Goal: Task Accomplishment & Management: Complete application form

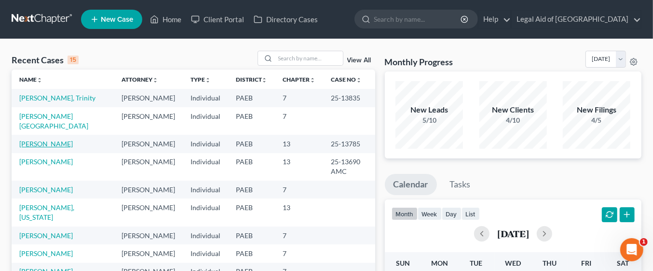
click at [60, 139] on link "[PERSON_NAME]" at bounding box center [46, 143] width 54 height 8
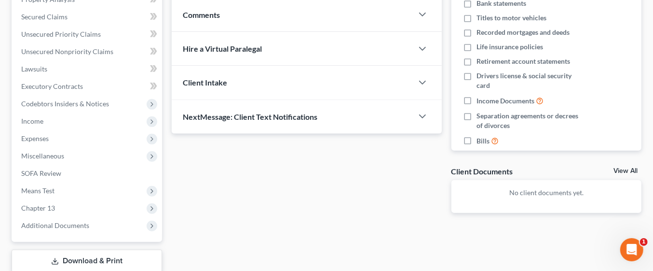
scroll to position [198, 0]
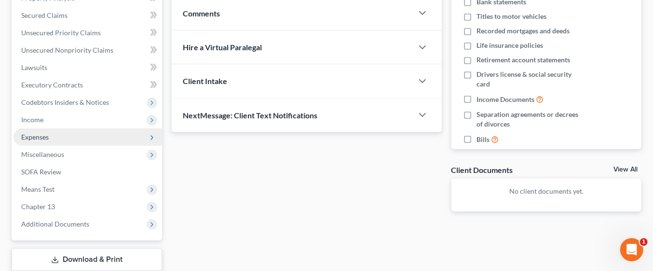
click at [56, 140] on span "Expenses" at bounding box center [88, 136] width 149 height 17
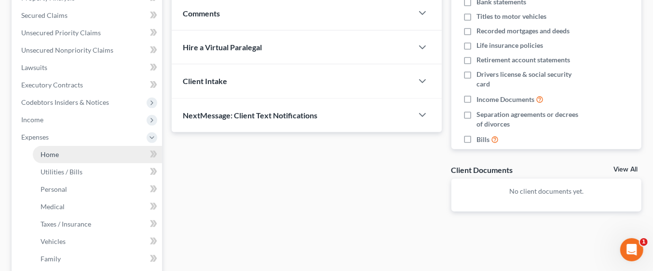
click at [76, 155] on link "Home" at bounding box center [97, 154] width 129 height 17
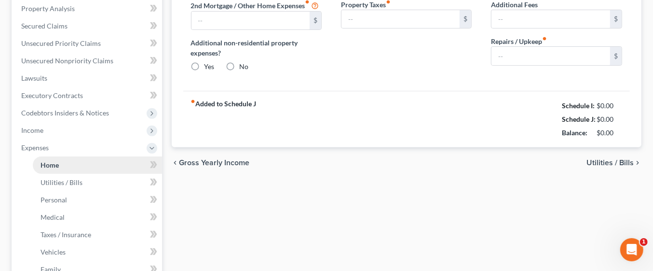
type input "0.00"
radio input "true"
type input "0.00"
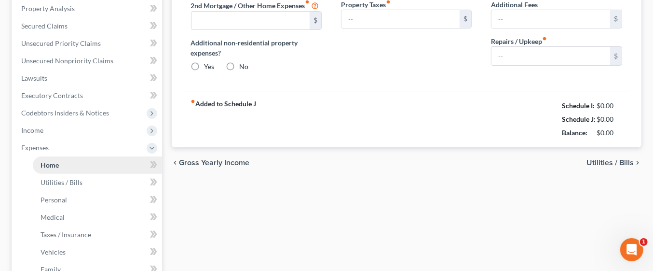
type input "0.00"
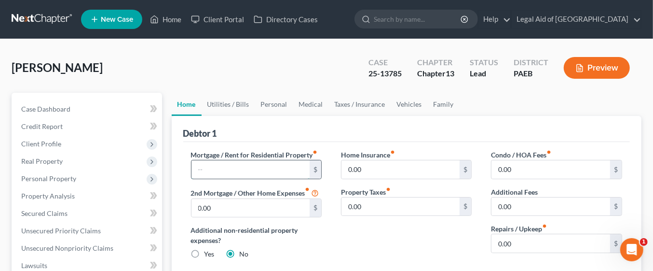
click at [231, 165] on input "text" at bounding box center [250, 169] width 119 height 18
type input "2,407"
click at [387, 206] on input "0.00" at bounding box center [400, 206] width 119 height 18
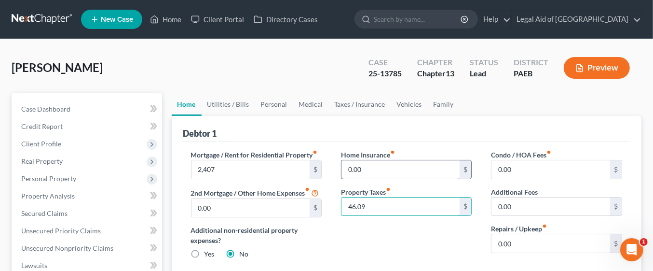
type input "46.09"
click at [383, 163] on input "0.00" at bounding box center [400, 169] width 119 height 18
type input "158.33"
click at [234, 106] on link "Utilities / Bills" at bounding box center [229, 104] width 54 height 23
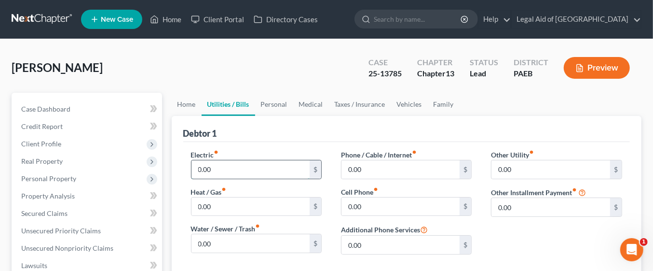
click at [225, 167] on input "0.00" at bounding box center [250, 169] width 119 height 18
type input "186.00"
click at [229, 240] on input "0.00" at bounding box center [250, 243] width 119 height 18
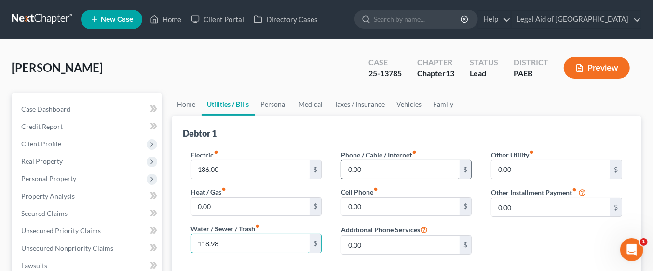
type input "118.98"
click at [384, 167] on input "0.00" at bounding box center [400, 169] width 119 height 18
type input "130"
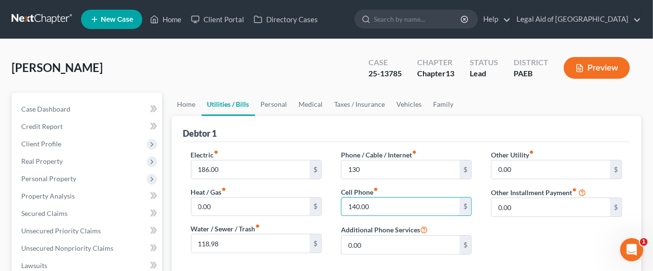
type input "140.00"
click at [379, 171] on input "130" at bounding box center [400, 169] width 119 height 18
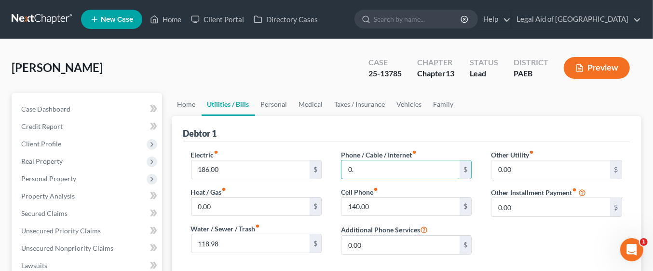
type input "0"
type input "130.00"
click at [398, 114] on link "Vehicles" at bounding box center [409, 104] width 37 height 23
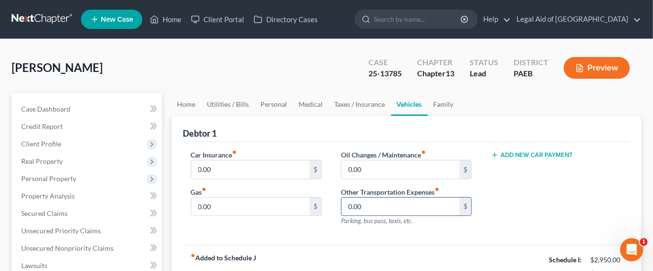
click at [406, 204] on input "0.00" at bounding box center [400, 206] width 119 height 18
type input "40.00"
click at [254, 166] on input "0.00" at bounding box center [250, 169] width 119 height 18
type input "101"
click at [356, 106] on link "Taxes / Insurance" at bounding box center [360, 104] width 62 height 23
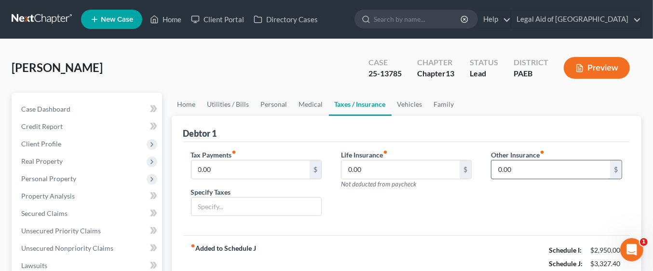
click at [563, 164] on input "0.00" at bounding box center [550, 169] width 119 height 18
type input "109.99"
click at [531, 193] on input "text" at bounding box center [556, 196] width 130 height 18
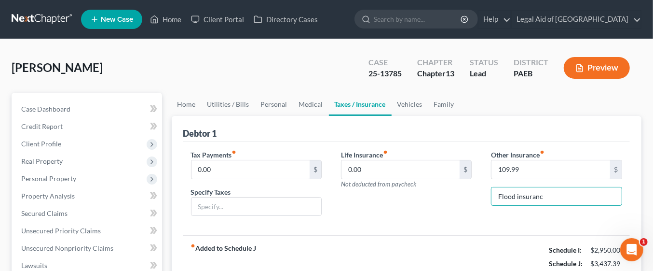
type input "Flood insurance"
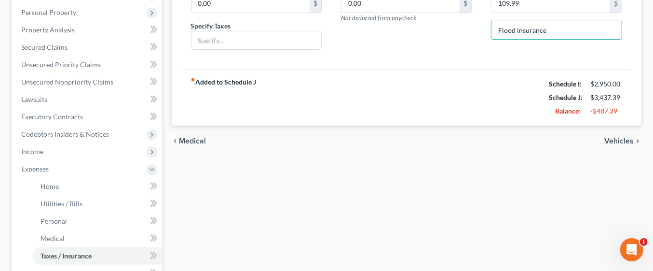
scroll to position [166, 0]
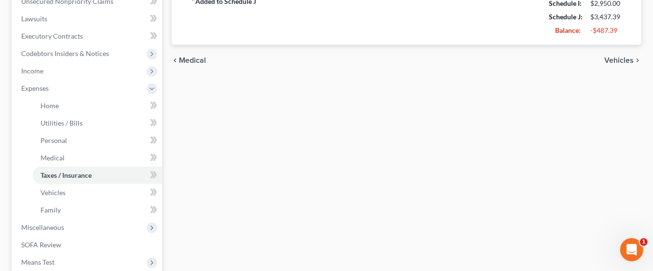
click at [618, 58] on span "Vehicles" at bounding box center [618, 60] width 29 height 8
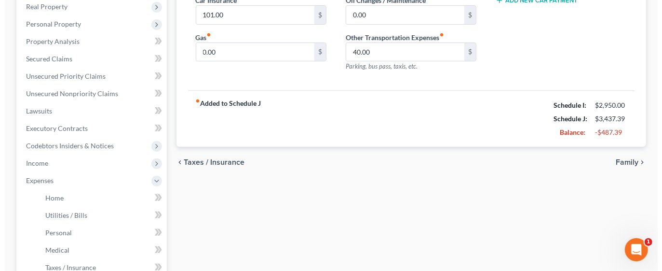
scroll to position [165, 0]
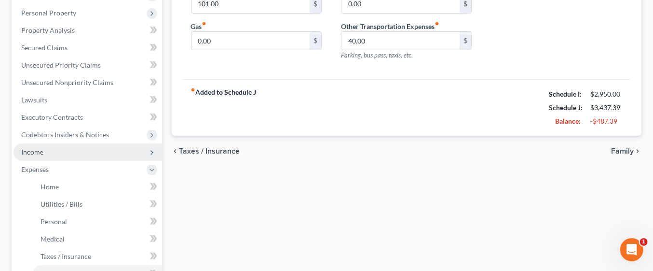
click at [58, 150] on span "Income" at bounding box center [88, 151] width 149 height 17
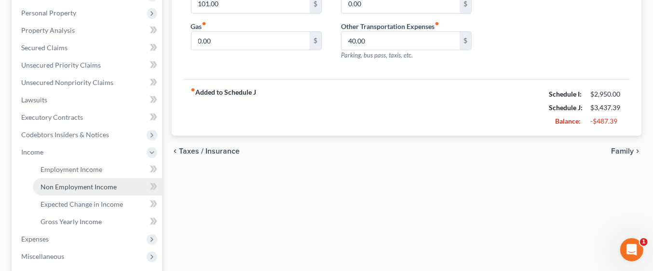
click at [101, 186] on span "Non Employment Income" at bounding box center [79, 186] width 76 height 8
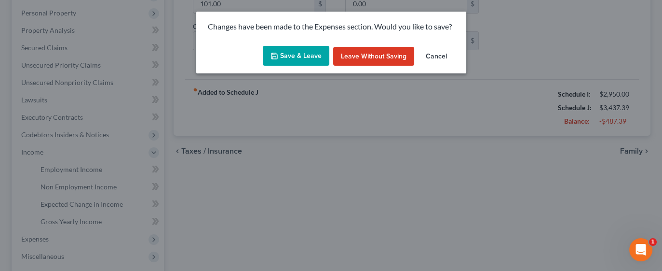
click at [298, 58] on button "Save & Leave" at bounding box center [296, 56] width 67 height 20
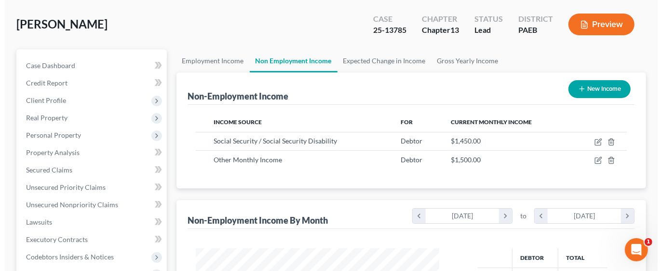
scroll to position [46, 0]
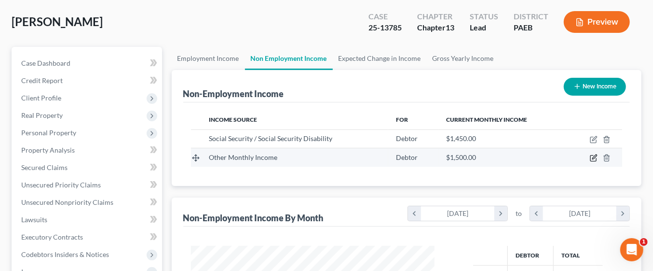
click at [596, 155] on icon "button" at bounding box center [594, 157] width 4 height 4
select select "13"
select select "0"
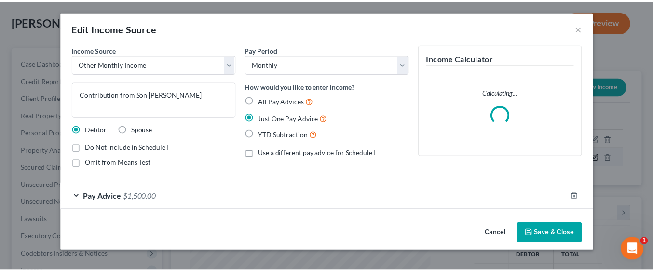
scroll to position [171, 266]
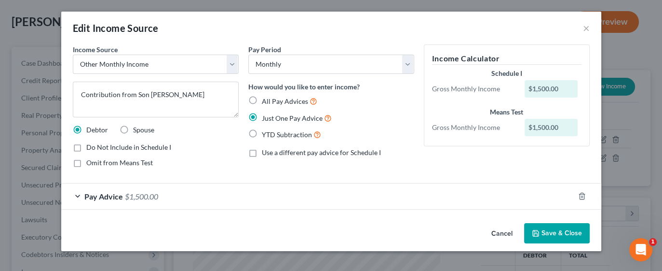
click at [553, 232] on button "Save & Close" at bounding box center [557, 233] width 66 height 20
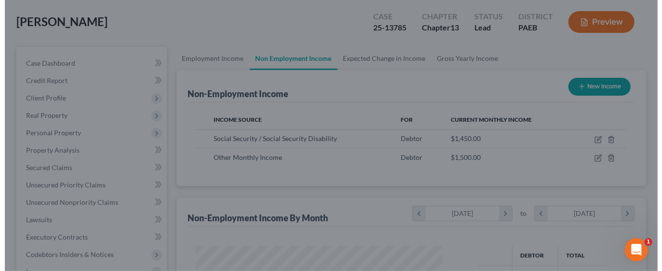
scroll to position [482102, 482011]
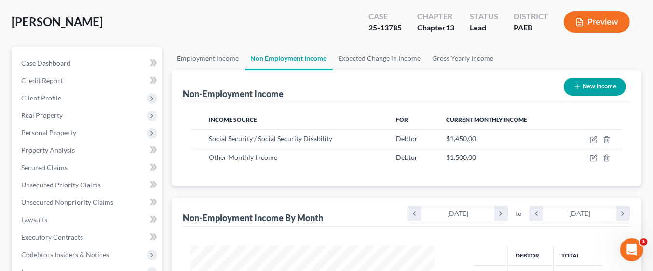
click at [589, 84] on button "New Income" at bounding box center [595, 87] width 62 height 18
select select "0"
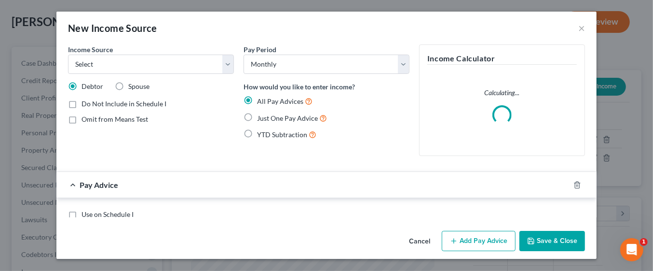
scroll to position [171, 266]
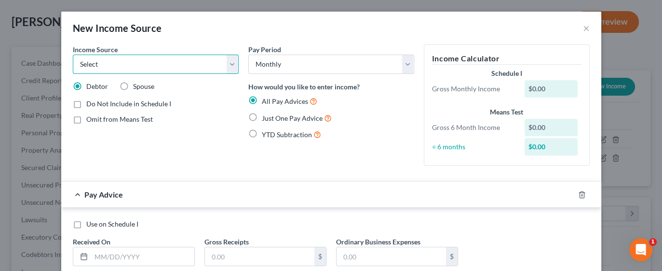
click at [230, 68] on select "Select Unemployment Disability (from employer) Pension Retirement Social Securi…" at bounding box center [156, 63] width 166 height 19
click at [526, 248] on div "Use on Schedule I Received On * Gross Receipts $ Ordinary Business Expenses $" at bounding box center [331, 246] width 527 height 54
click at [583, 31] on button "×" at bounding box center [586, 28] width 7 height 12
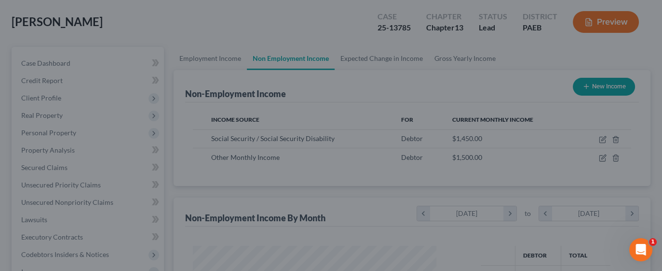
scroll to position [482102, 482011]
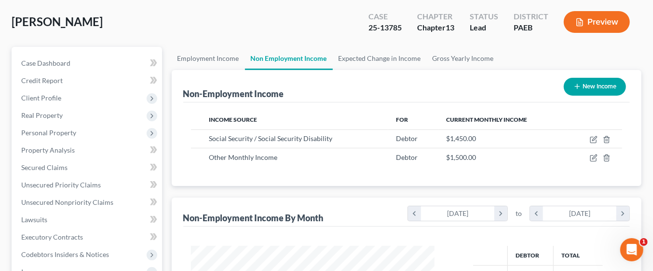
click at [599, 87] on button "New Income" at bounding box center [595, 87] width 62 height 18
select select "0"
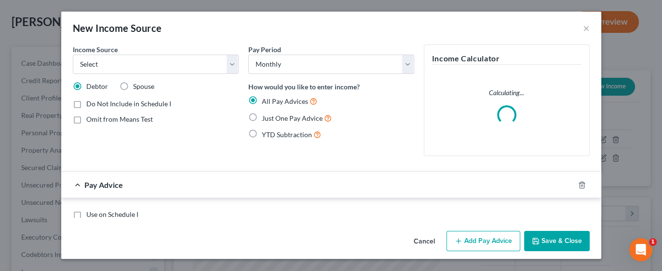
scroll to position [171, 266]
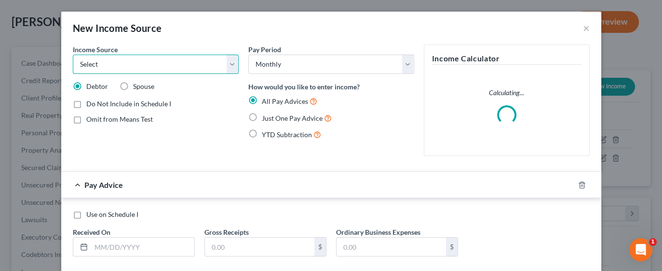
click at [224, 64] on select "Select Unemployment Disability (from employer) Pension Retirement Social Securi…" at bounding box center [156, 63] width 166 height 19
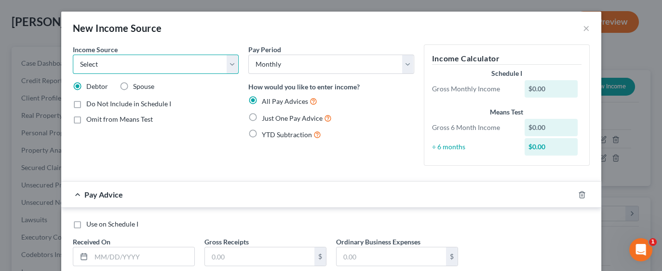
select select "13"
click at [73, 54] on select "Select Unemployment Disability (from employer) Pension Retirement Social Securi…" at bounding box center [156, 63] width 166 height 19
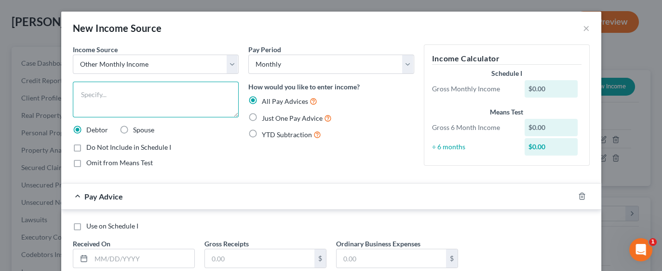
click at [131, 94] on textarea at bounding box center [156, 100] width 166 height 36
type textarea "Contribution from son [PERSON_NAME]"
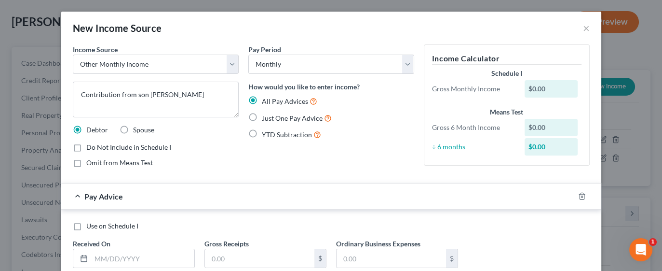
click at [262, 118] on span "Just One Pay Advice" at bounding box center [292, 118] width 61 height 8
click at [266, 118] on input "Just One Pay Advice" at bounding box center [269, 115] width 6 height 6
radio input "true"
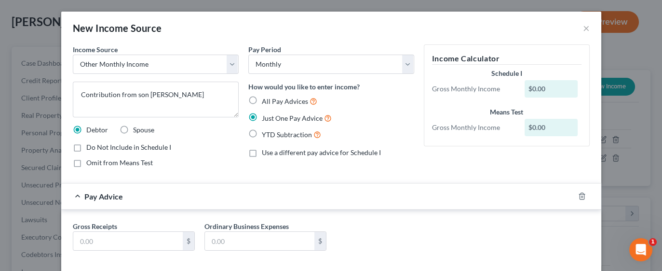
click at [539, 83] on div "$0.00" at bounding box center [551, 88] width 53 height 17
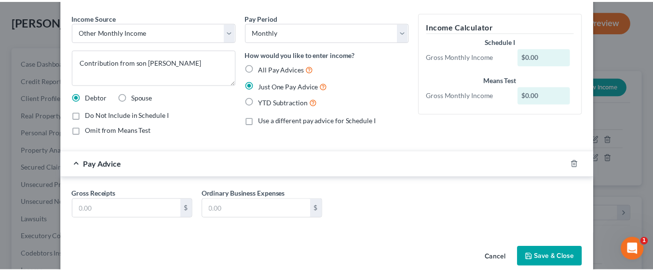
scroll to position [46, 0]
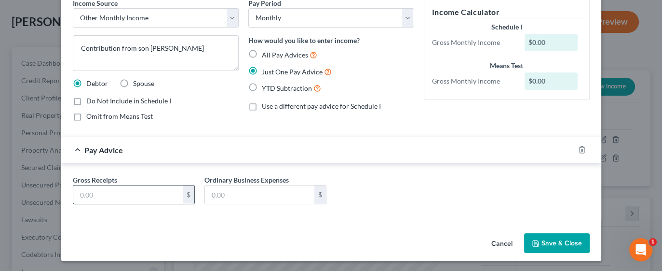
click at [166, 188] on input "text" at bounding box center [127, 194] width 109 height 18
type input "1,500"
click at [546, 239] on button "Save & Close" at bounding box center [557, 243] width 66 height 20
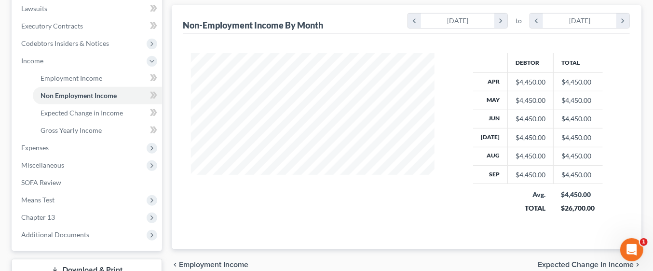
scroll to position [257, 0]
click at [41, 146] on span "Expenses" at bounding box center [34, 147] width 27 height 8
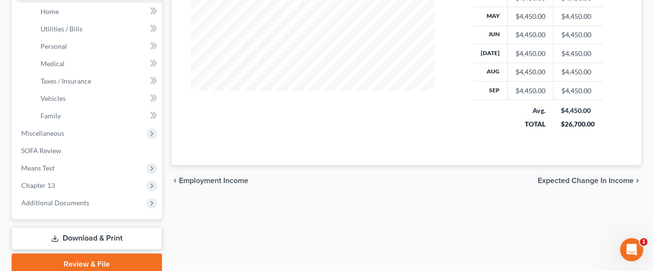
scroll to position [339, 0]
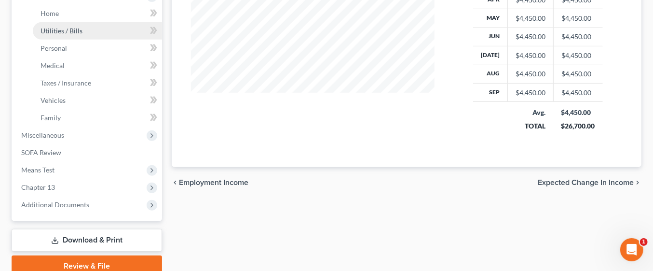
click at [59, 27] on span "Utilities / Bills" at bounding box center [62, 31] width 42 height 8
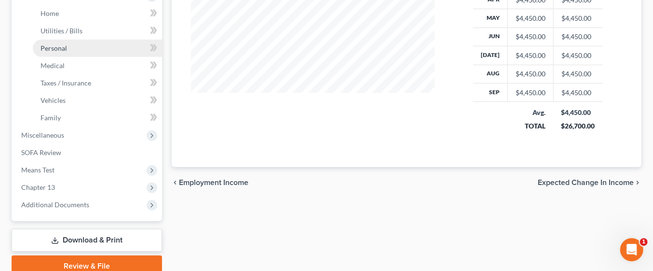
click at [63, 51] on span "Personal" at bounding box center [54, 48] width 27 height 8
click at [574, 179] on span "Expected Change in Income" at bounding box center [586, 182] width 96 height 8
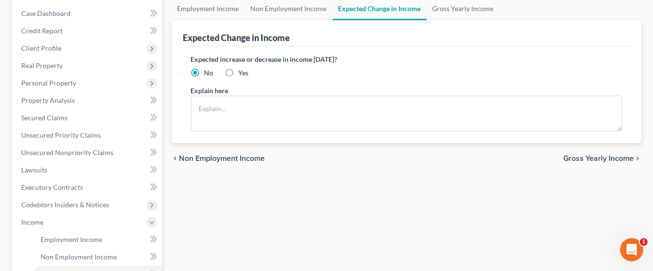
scroll to position [98, 0]
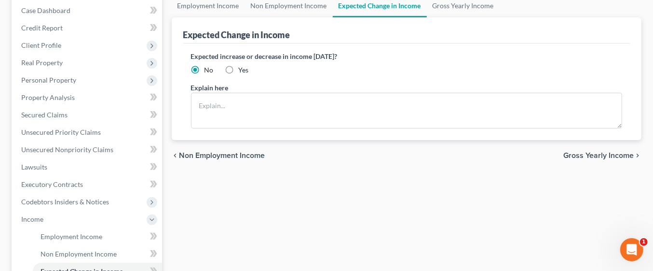
click at [602, 157] on span "Gross Yearly Income" at bounding box center [598, 155] width 70 height 8
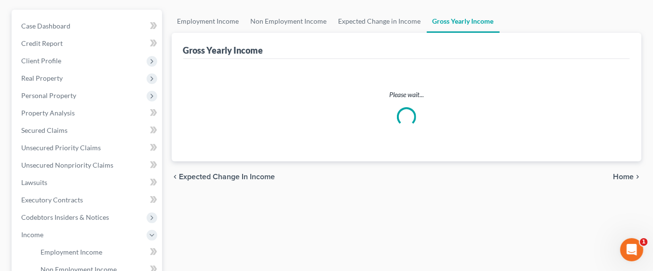
scroll to position [89, 0]
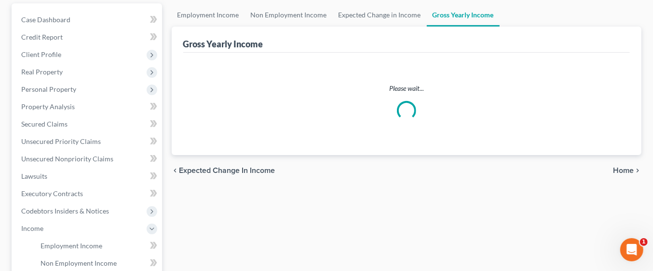
click at [628, 166] on span "Home" at bounding box center [623, 170] width 21 height 8
click at [626, 168] on span "Home" at bounding box center [623, 170] width 21 height 8
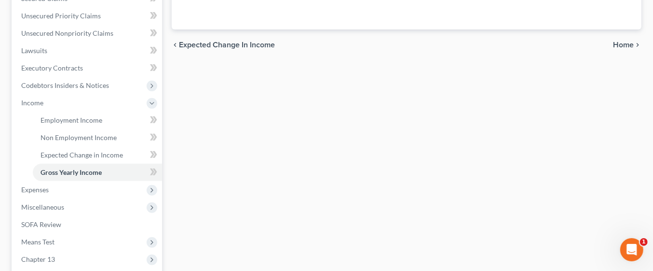
scroll to position [215, 0]
click at [51, 188] on span "Expenses" at bounding box center [88, 188] width 149 height 17
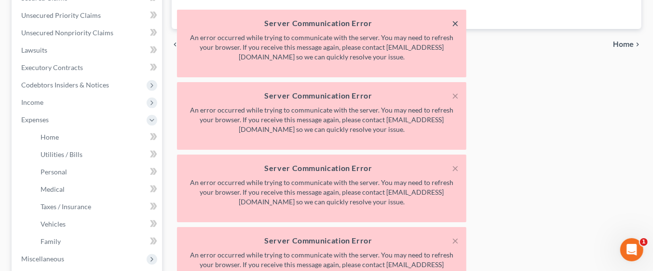
click at [455, 23] on button "×" at bounding box center [455, 23] width 7 height 12
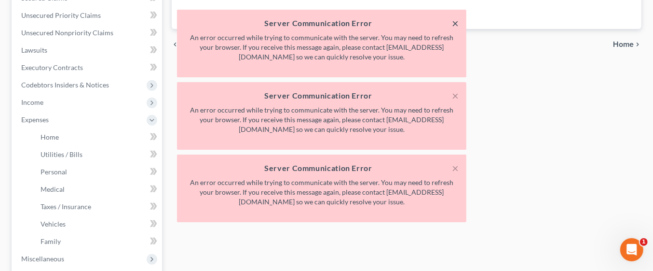
click at [457, 21] on button "×" at bounding box center [455, 23] width 7 height 12
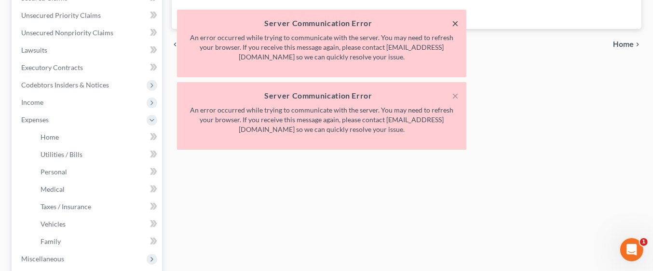
click at [456, 22] on button "×" at bounding box center [455, 23] width 7 height 12
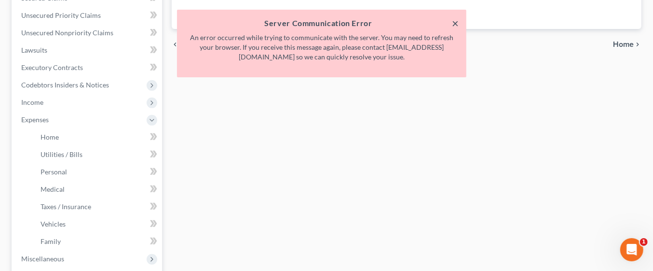
click at [454, 22] on button "×" at bounding box center [455, 23] width 7 height 12
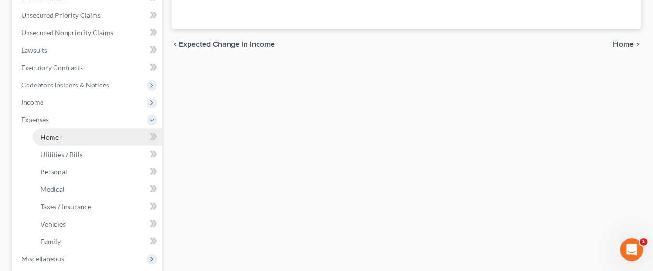
click at [68, 136] on link "Home" at bounding box center [97, 136] width 129 height 17
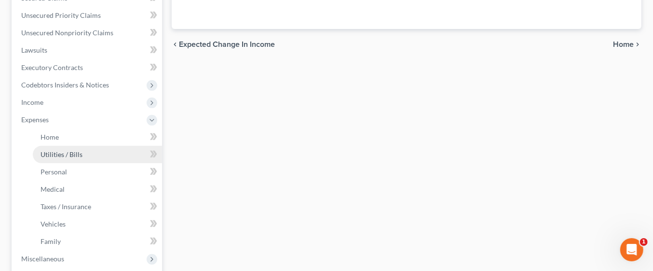
click at [101, 153] on link "Utilities / Bills" at bounding box center [97, 154] width 129 height 17
click at [84, 153] on link "Utilities / Bills" at bounding box center [97, 154] width 129 height 17
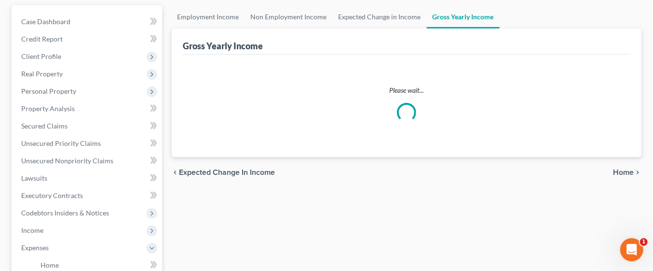
scroll to position [87, 0]
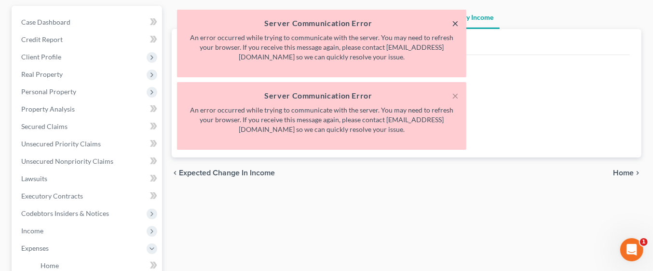
click at [455, 24] on button "×" at bounding box center [455, 23] width 7 height 12
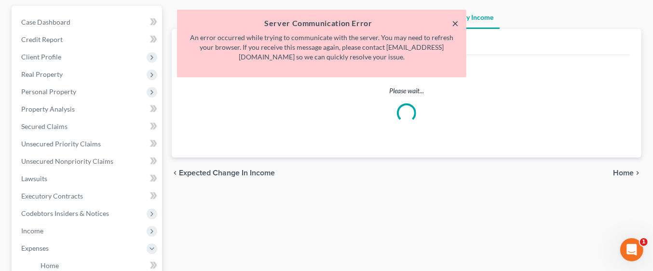
click at [456, 21] on button "×" at bounding box center [455, 23] width 7 height 12
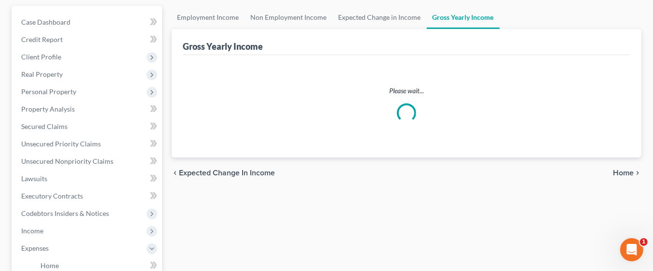
click at [621, 176] on div "chevron_left Expected Change in Income Home chevron_right" at bounding box center [407, 172] width 470 height 31
click at [620, 174] on span "Home" at bounding box center [623, 173] width 21 height 8
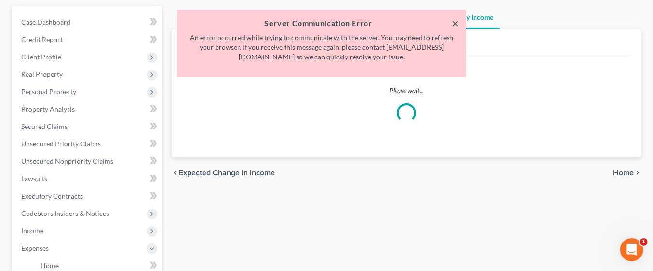
click at [456, 25] on button "×" at bounding box center [455, 23] width 7 height 12
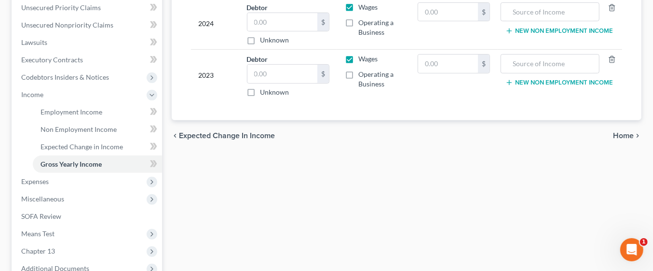
scroll to position [227, 0]
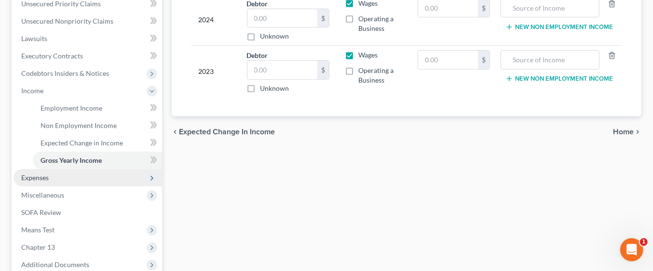
click at [63, 177] on span "Expenses" at bounding box center [88, 177] width 149 height 17
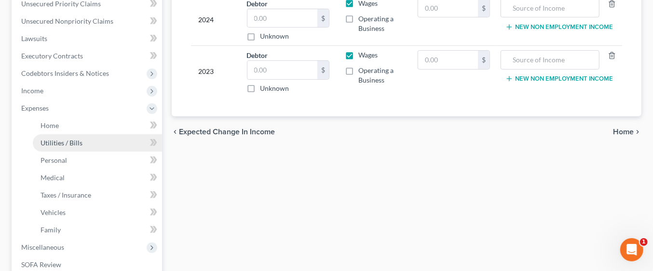
click at [66, 142] on span "Utilities / Bills" at bounding box center [62, 142] width 42 height 8
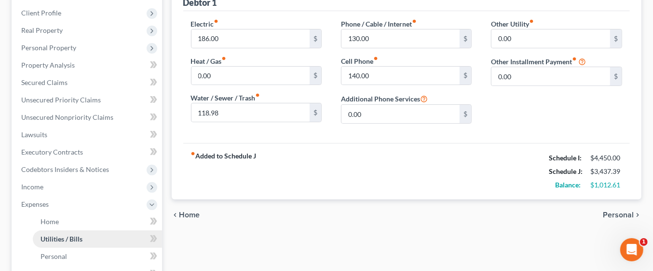
scroll to position [132, 0]
